Goal: Task Accomplishment & Management: Manage account settings

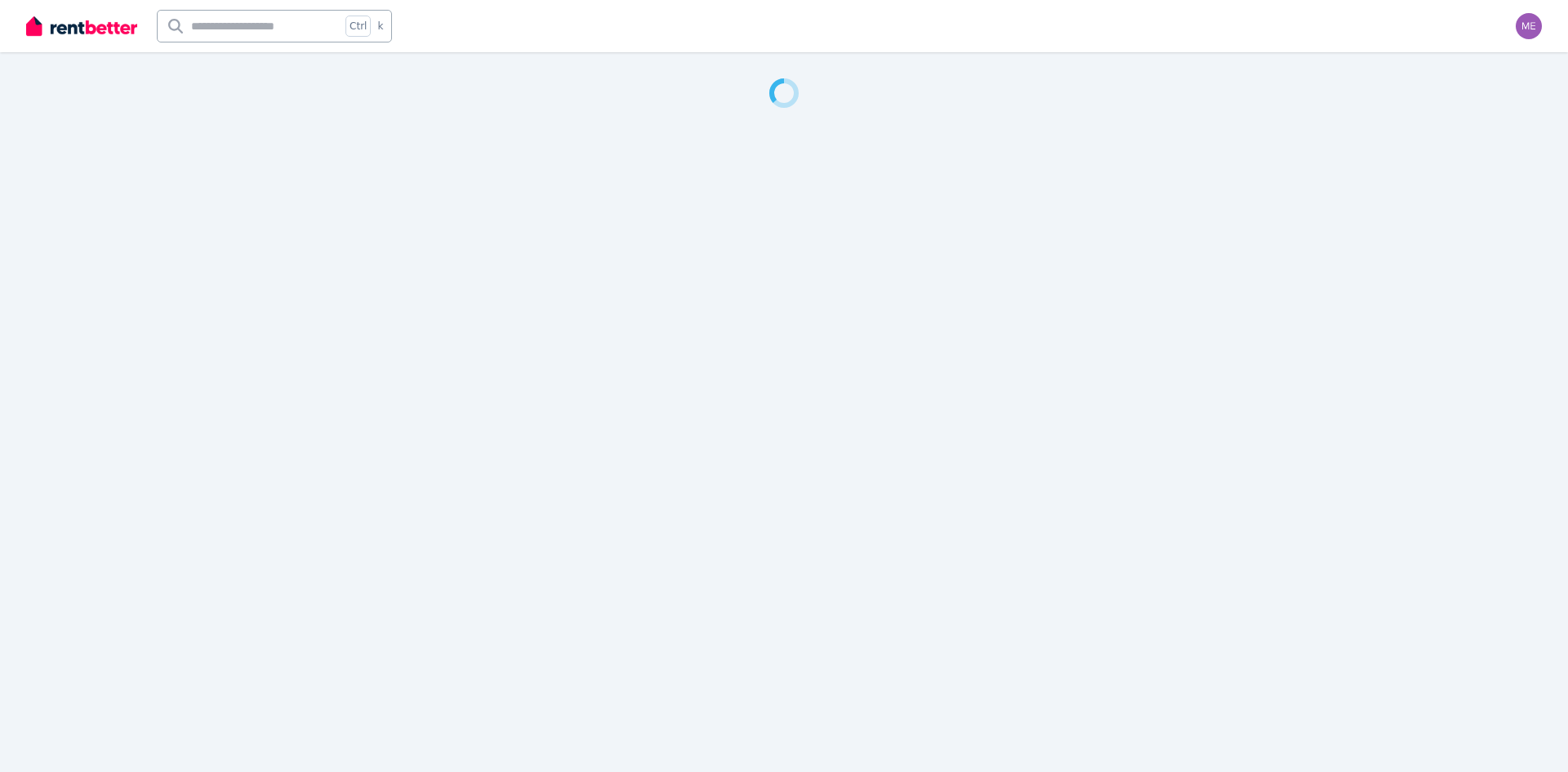
select select "**********"
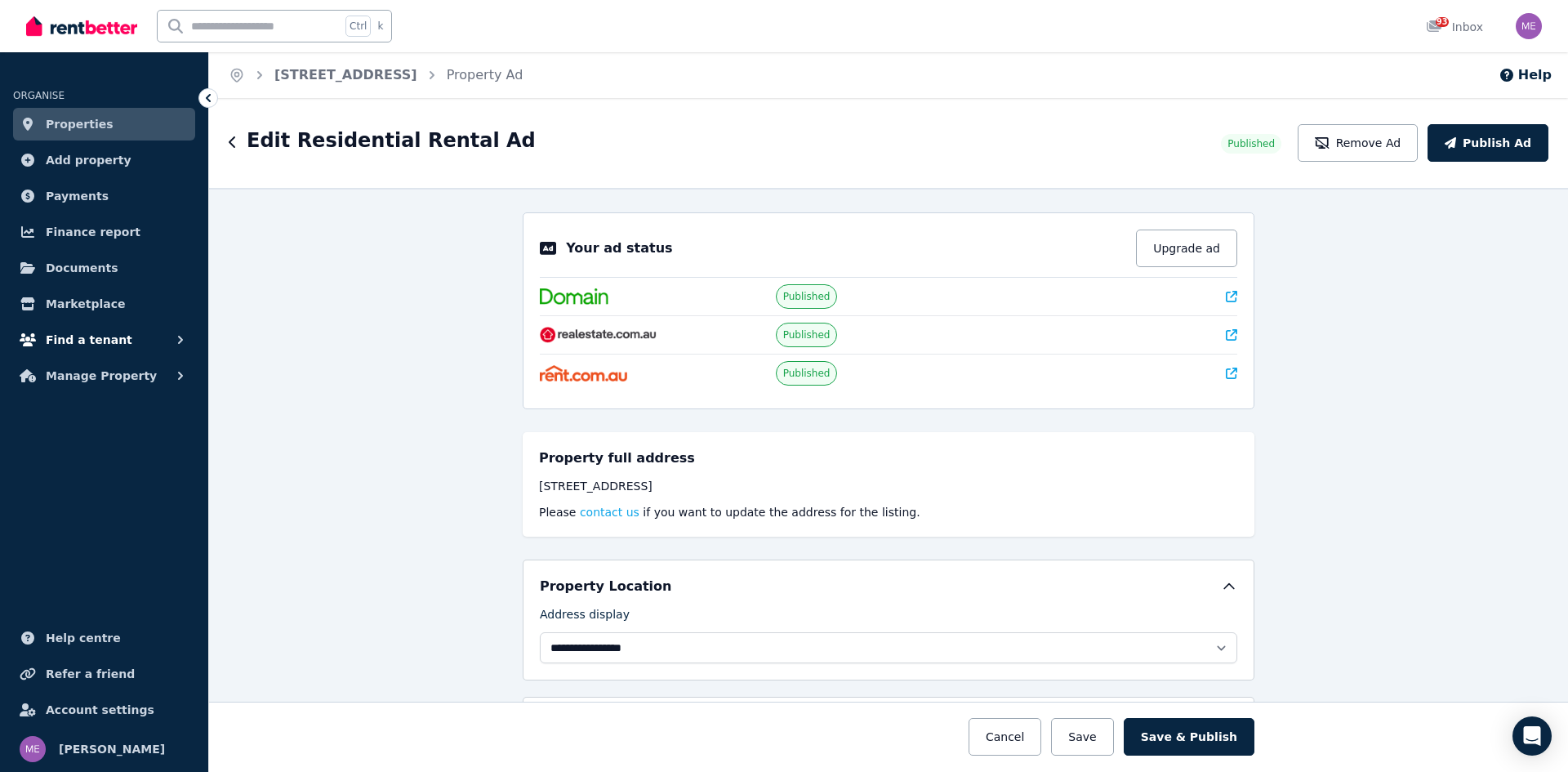
click at [70, 337] on span "Find a tenant" at bounding box center [89, 340] width 87 height 20
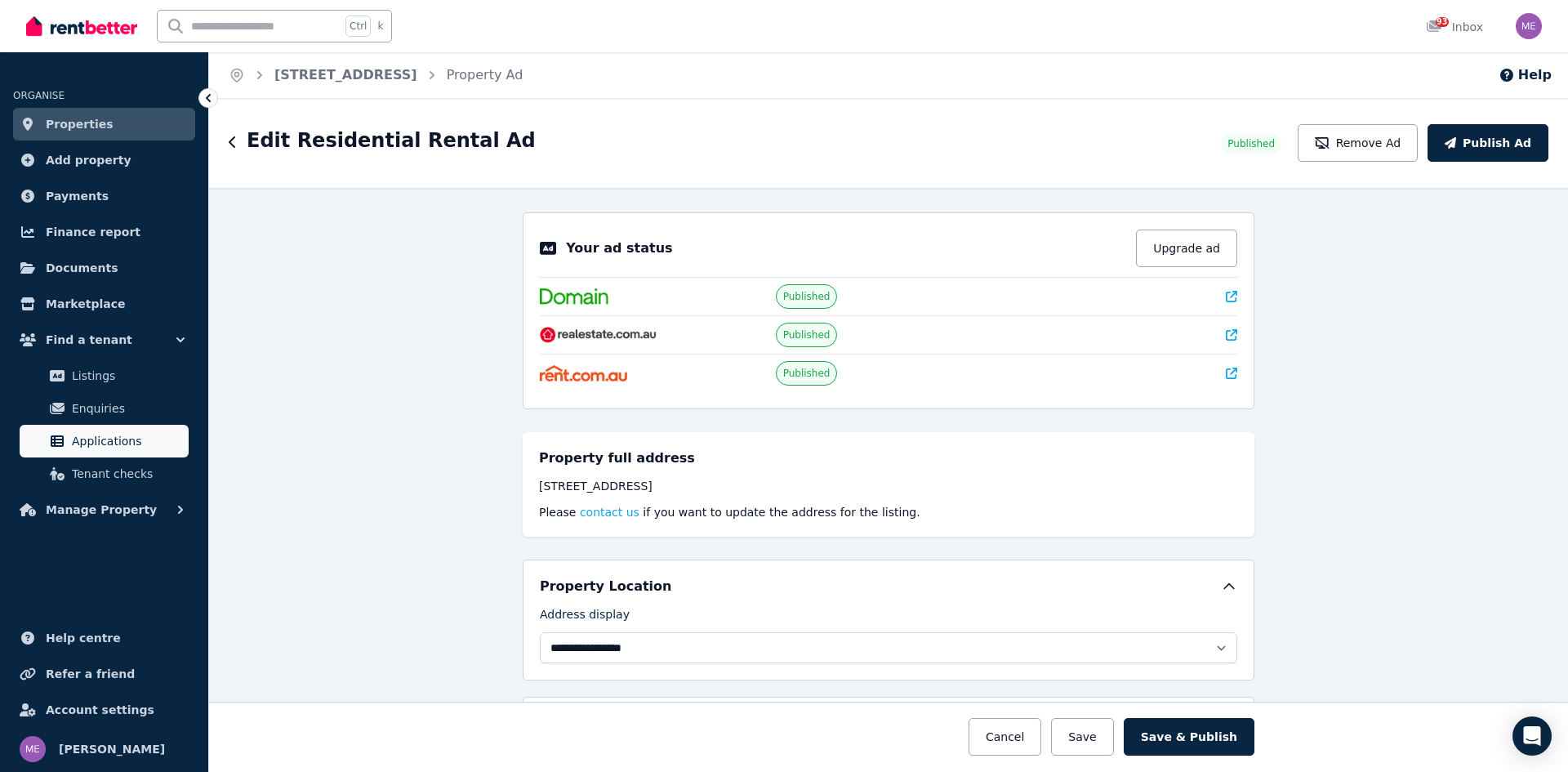
click at [88, 443] on span "Applications" at bounding box center [128, 441] width 111 height 20
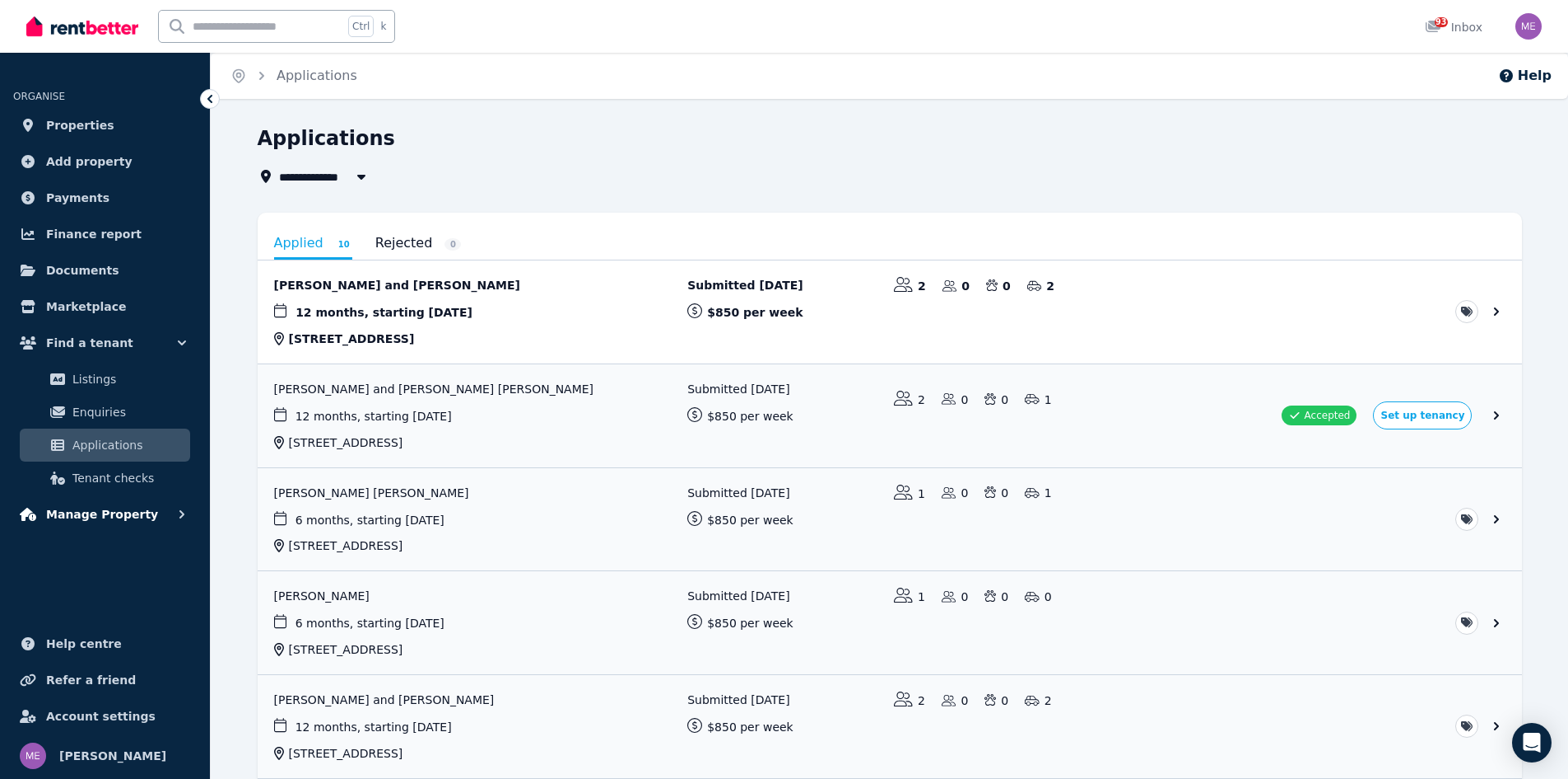
click at [84, 514] on span "Manage Property" at bounding box center [102, 514] width 112 height 20
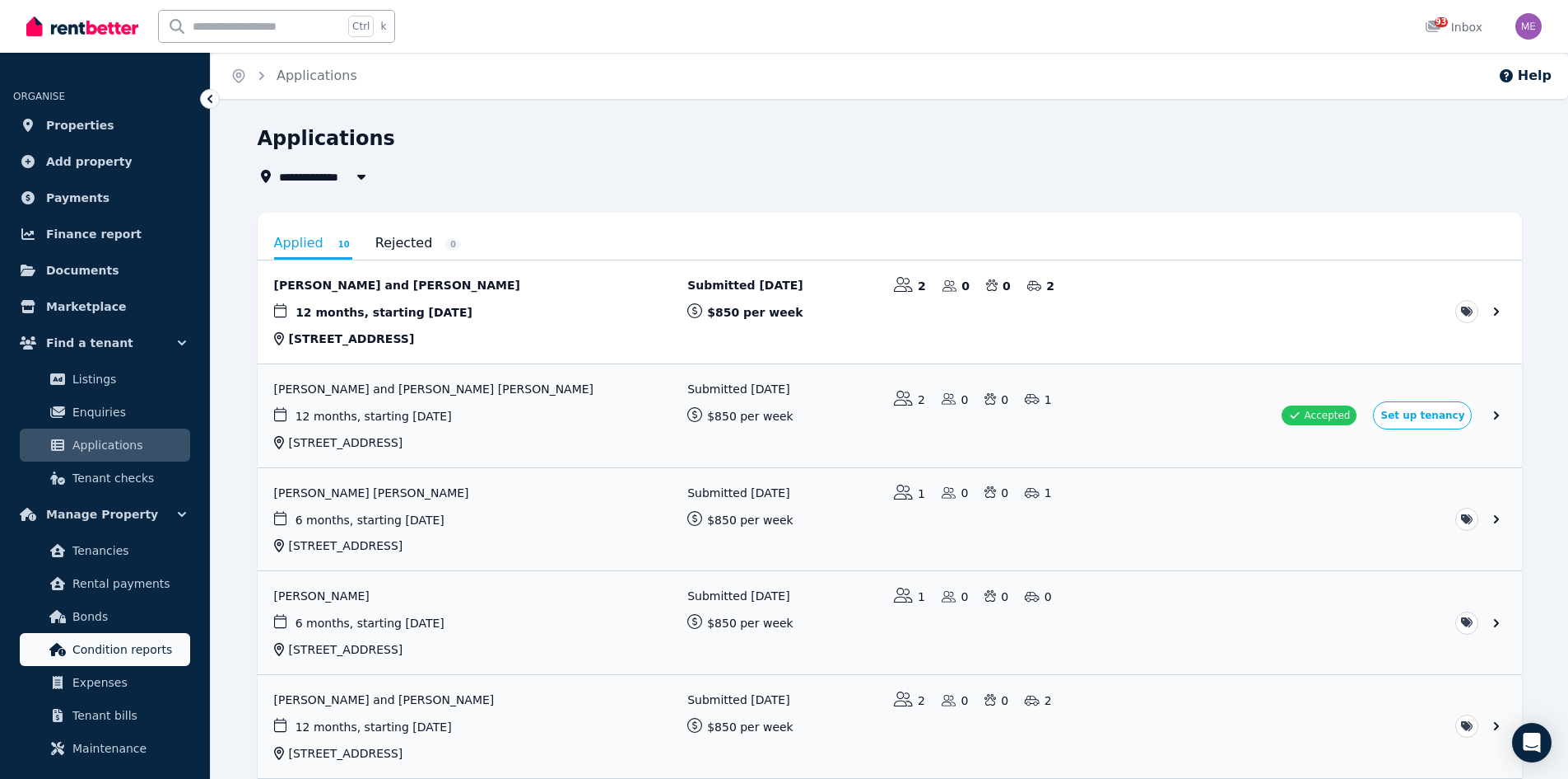
click at [101, 650] on span "Condition reports" at bounding box center [129, 649] width 112 height 20
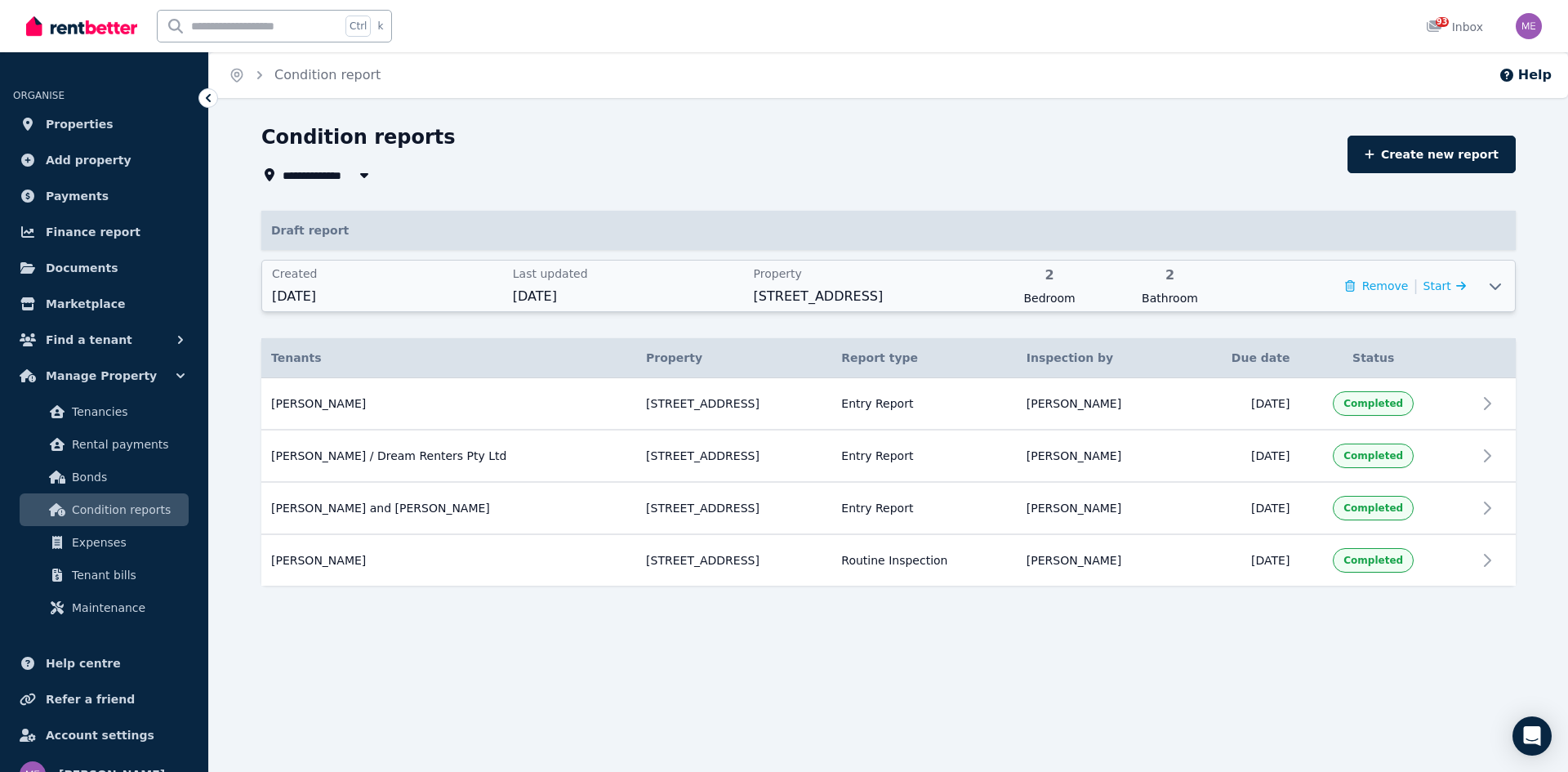
click at [926, 294] on span "[STREET_ADDRESS]" at bounding box center [869, 297] width 231 height 20
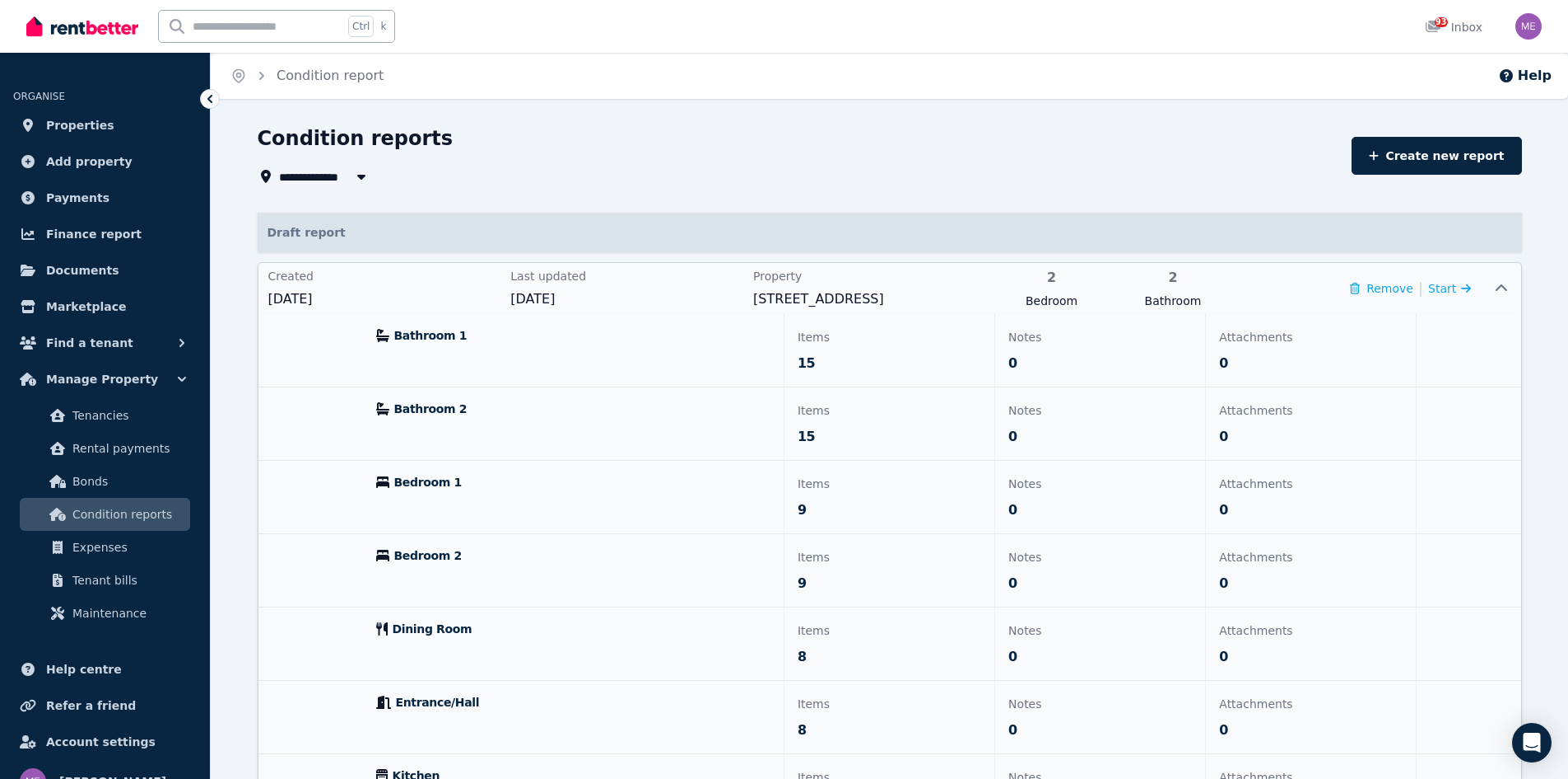
click at [804, 359] on span "15" at bounding box center [805, 363] width 17 height 20
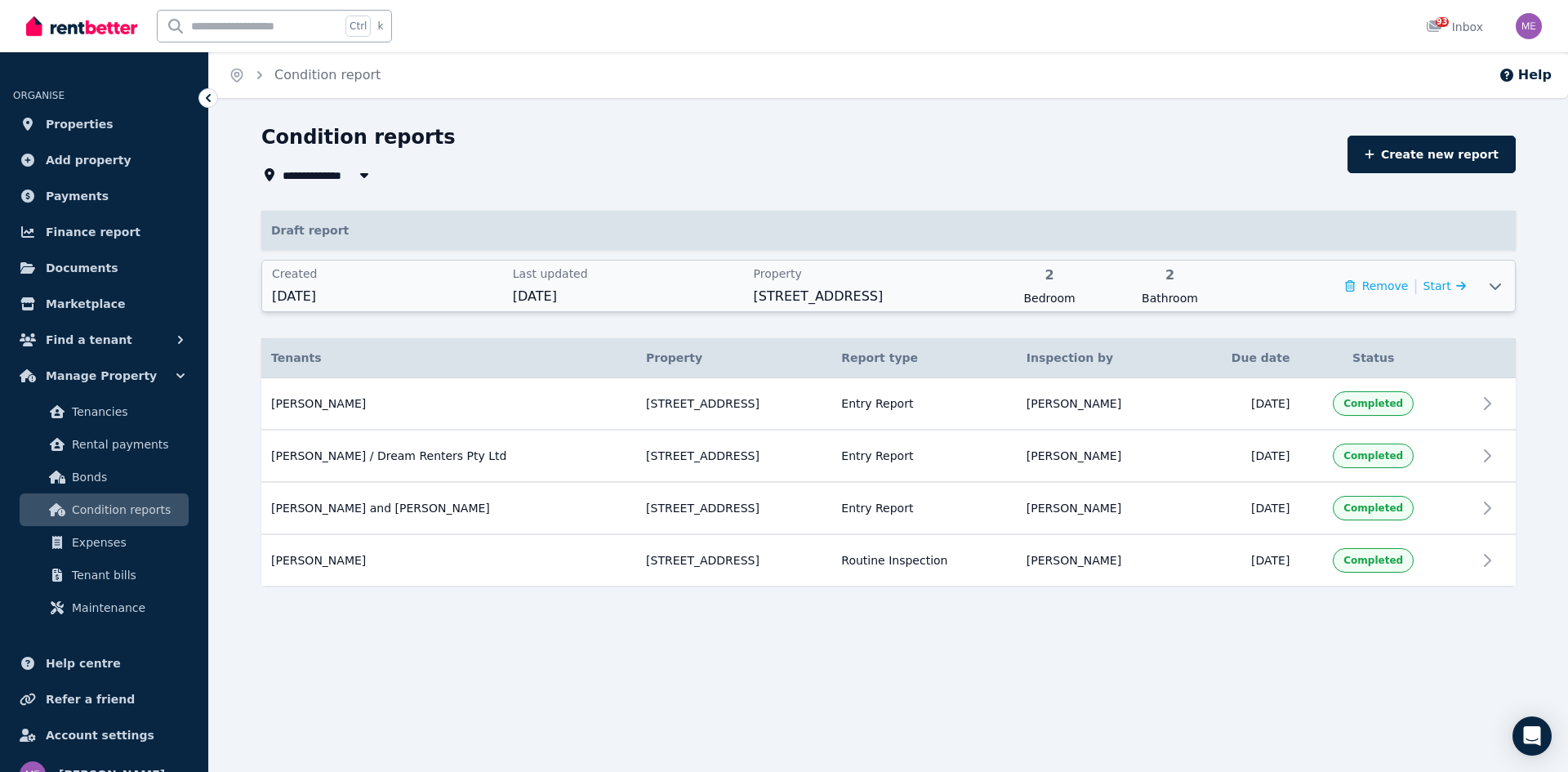
click at [837, 294] on span "[STREET_ADDRESS]" at bounding box center [869, 297] width 231 height 20
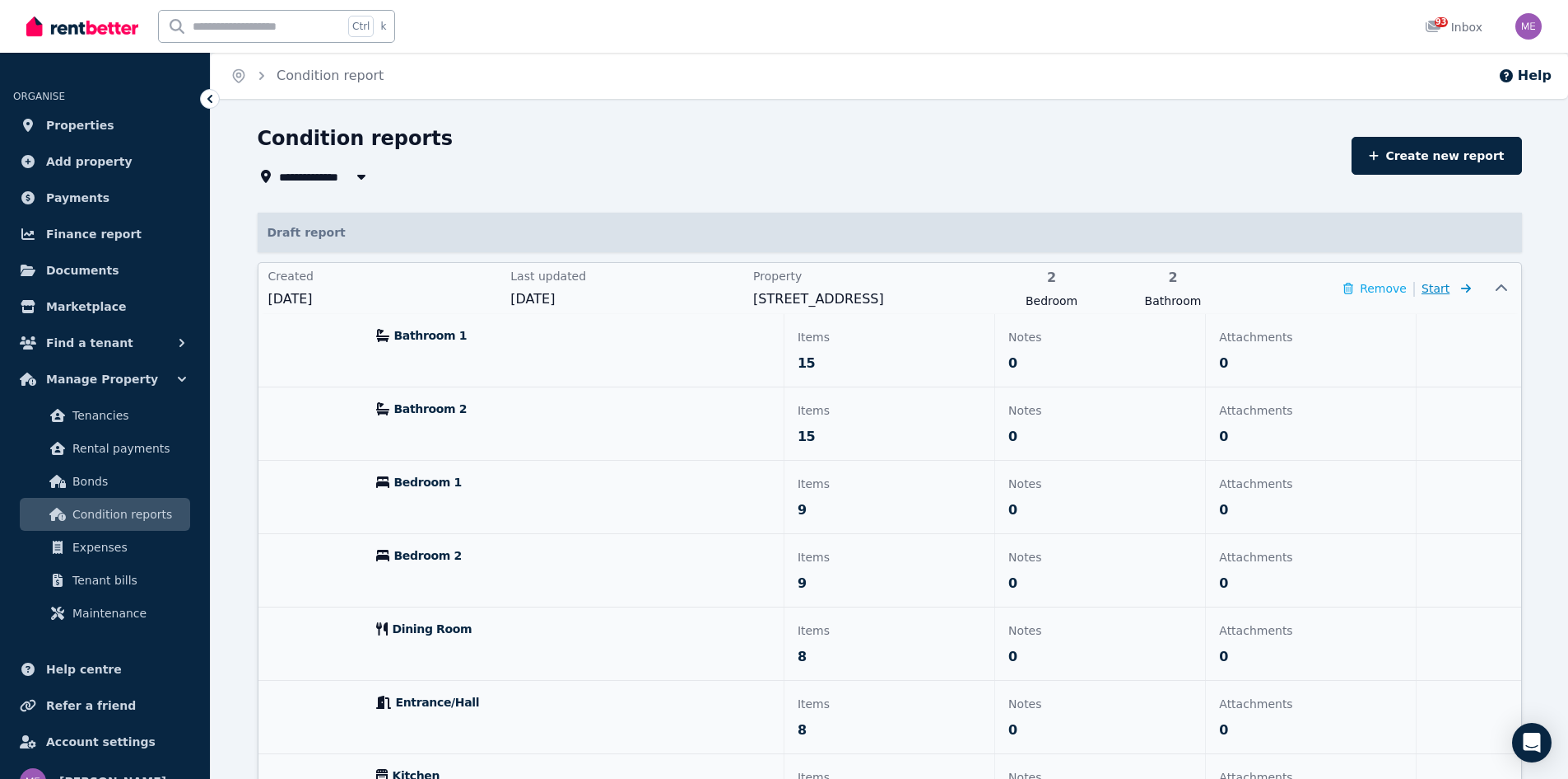
click at [1454, 284] on span "Start" at bounding box center [1446, 288] width 50 height 20
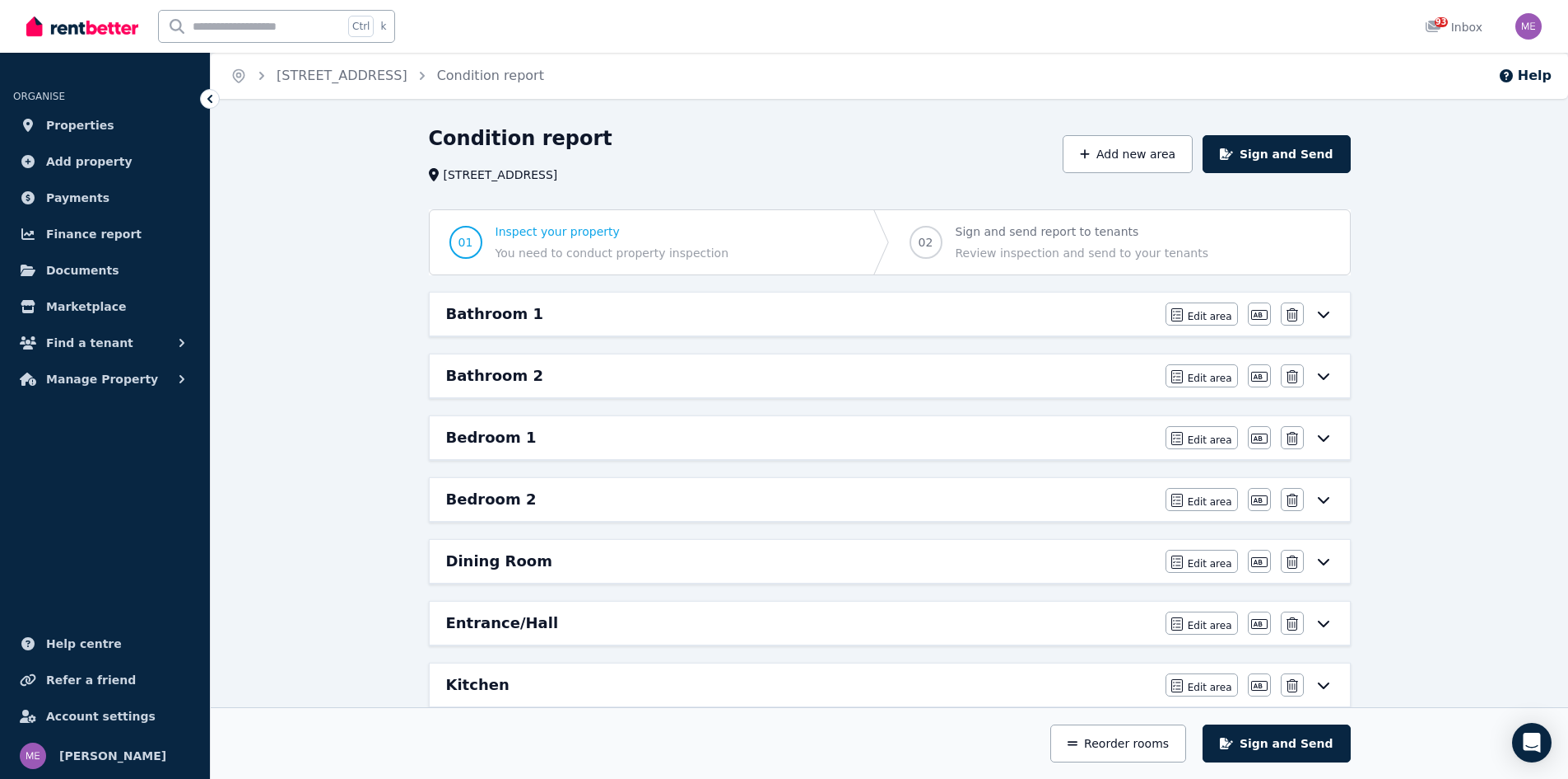
click at [1323, 314] on icon at bounding box center [1324, 313] width 20 height 13
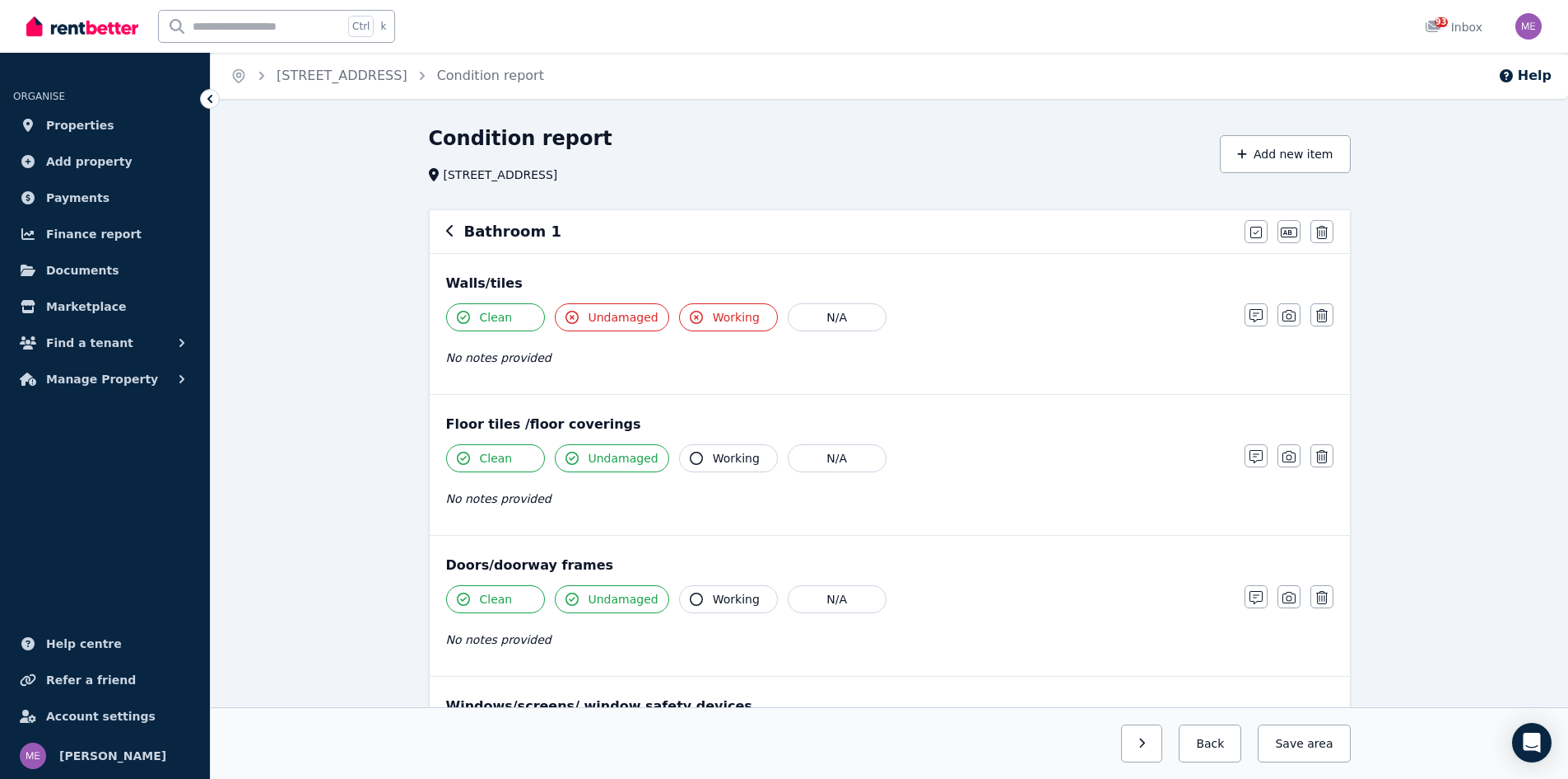
click at [621, 315] on span "Undamaged" at bounding box center [624, 317] width 70 height 17
click at [569, 313] on icon "button" at bounding box center [571, 316] width 13 height 13
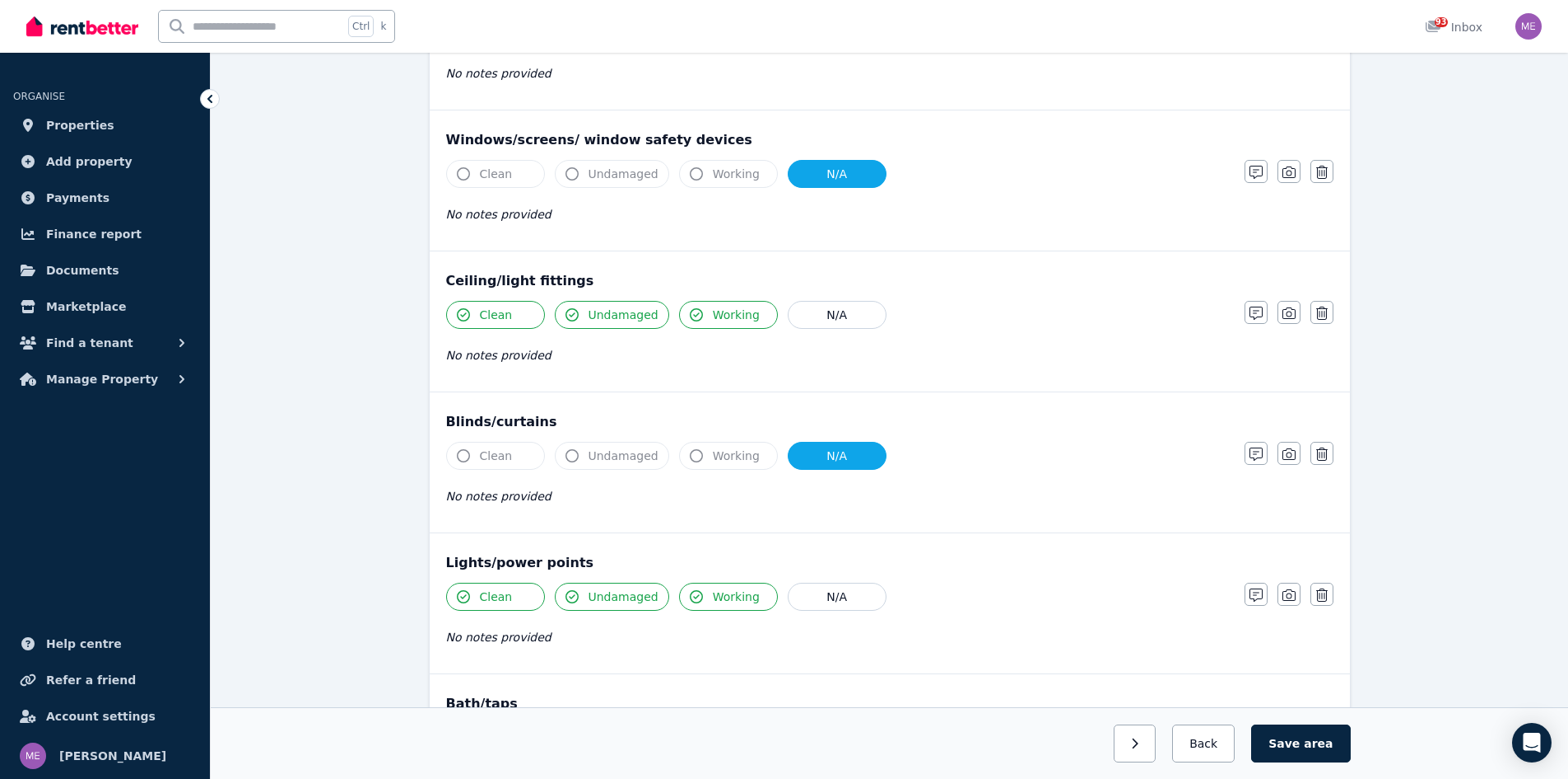
scroll to position [577, 0]
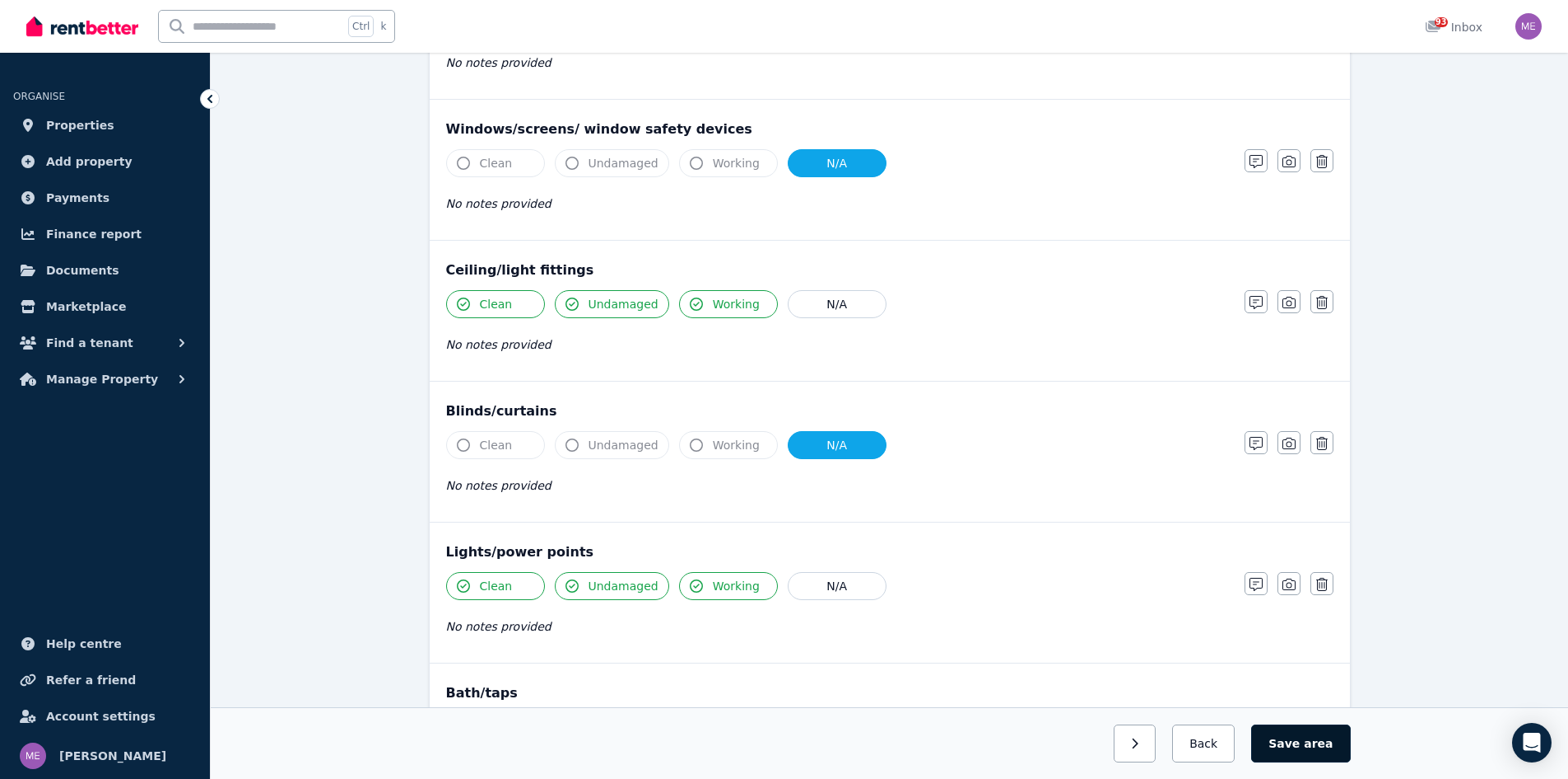
click at [1287, 745] on button "Save area" at bounding box center [1300, 743] width 99 height 38
